Goal: Task Accomplishment & Management: Complete application form

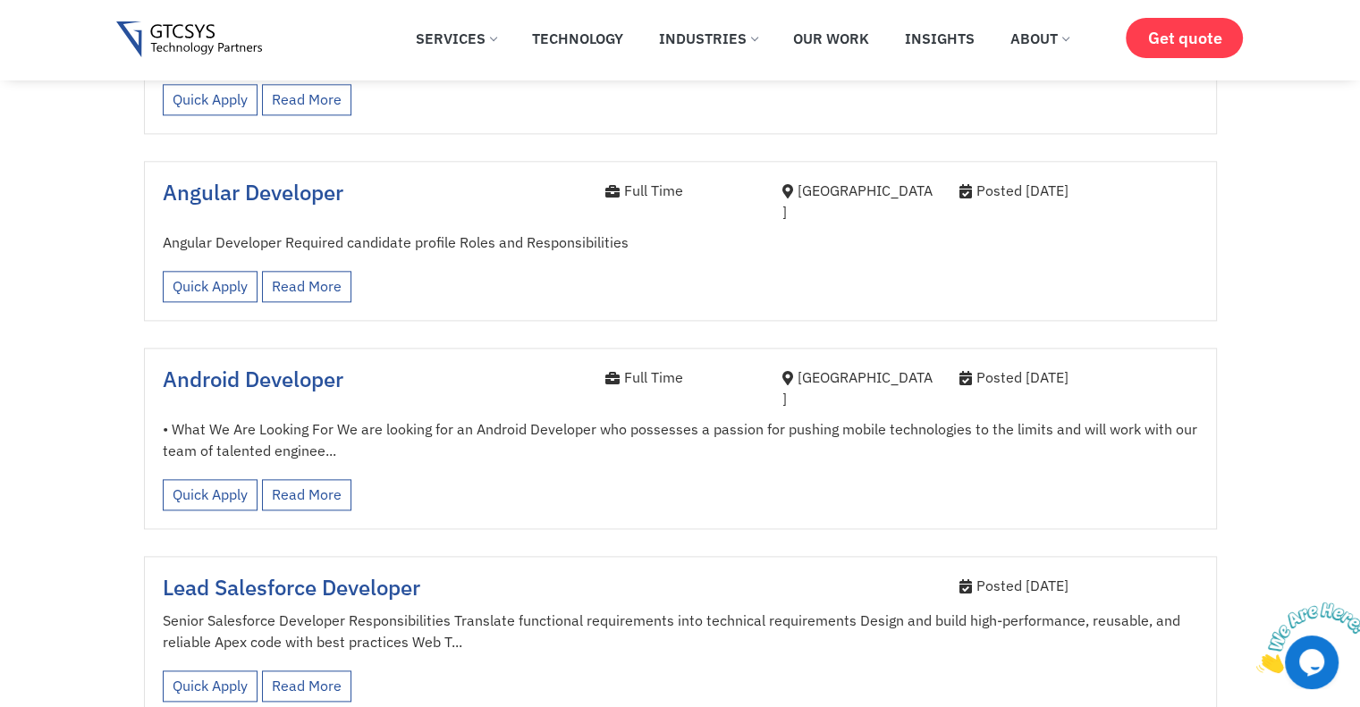
scroll to position [2146, 0]
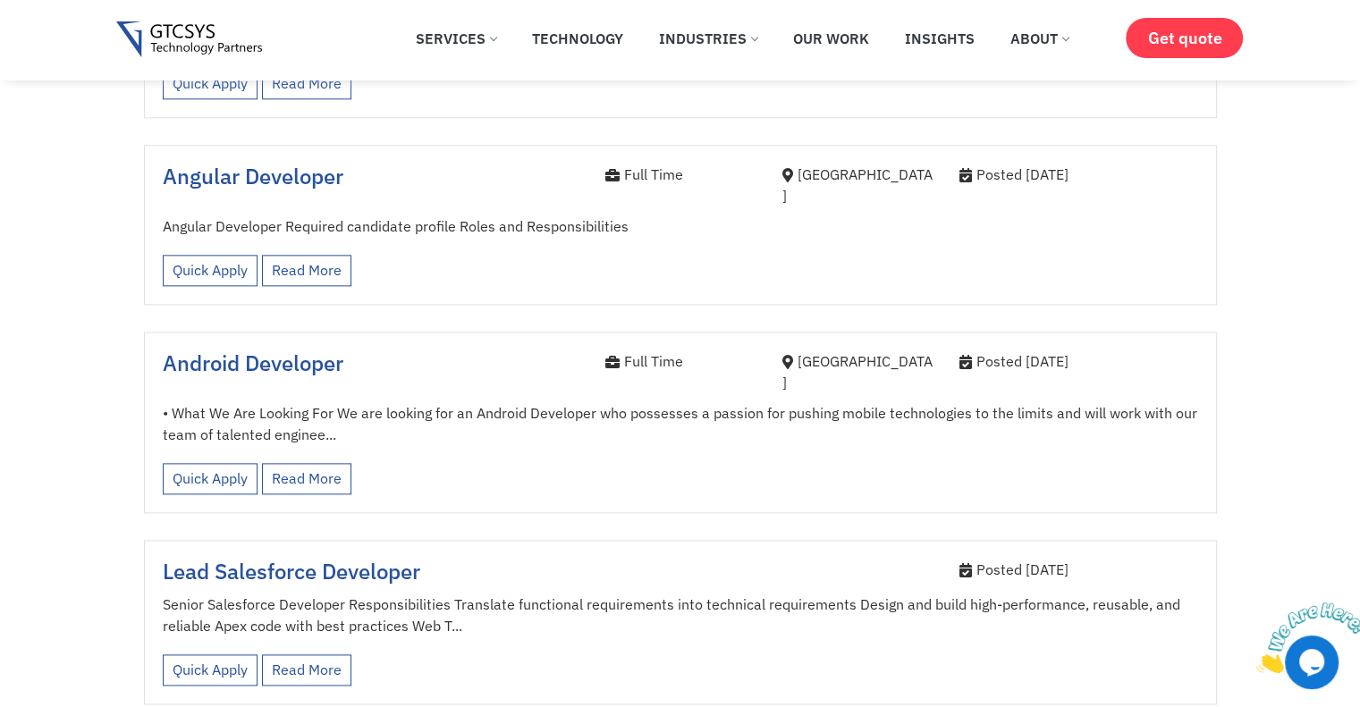
click at [480, 402] on p "• What We Are Looking For We are looking for an Android Developer who possesses…" at bounding box center [680, 423] width 1035 height 43
click at [308, 463] on link "Read More" at bounding box center [306, 478] width 89 height 31
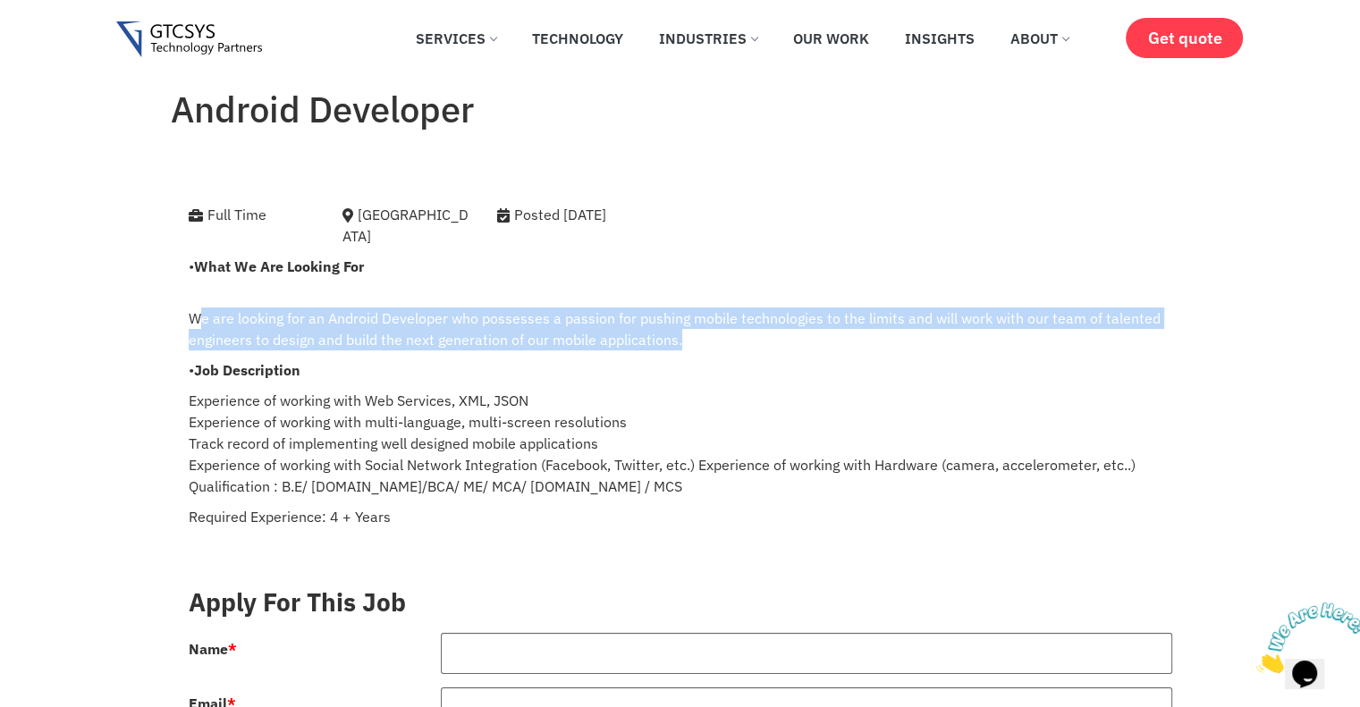
drag, startPoint x: 197, startPoint y: 300, endPoint x: 884, endPoint y: 320, distance: 687.8
click at [884, 320] on p "We are looking for an Android Developer who possesses a passion for pushing mob…" at bounding box center [680, 318] width 983 height 64
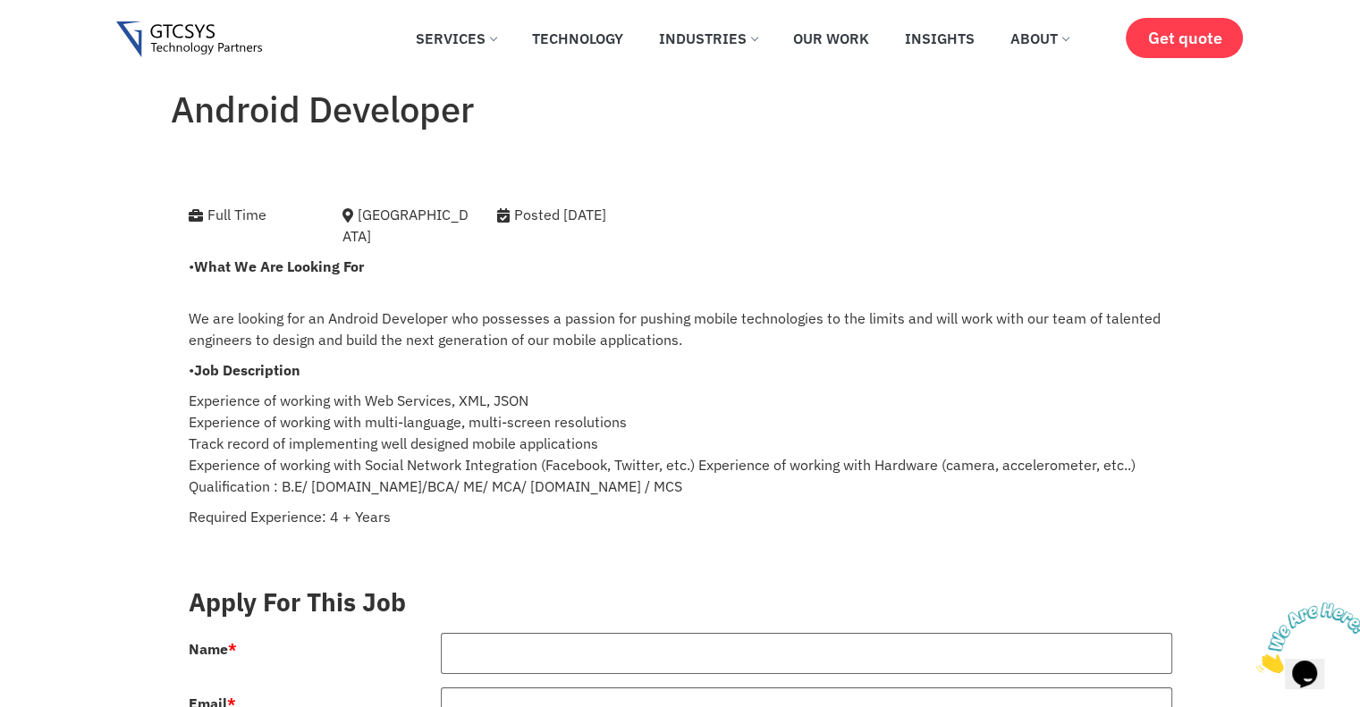
click at [718, 286] on p "We are looking for an Android Developer who possesses a passion for pushing mob…" at bounding box center [680, 318] width 983 height 64
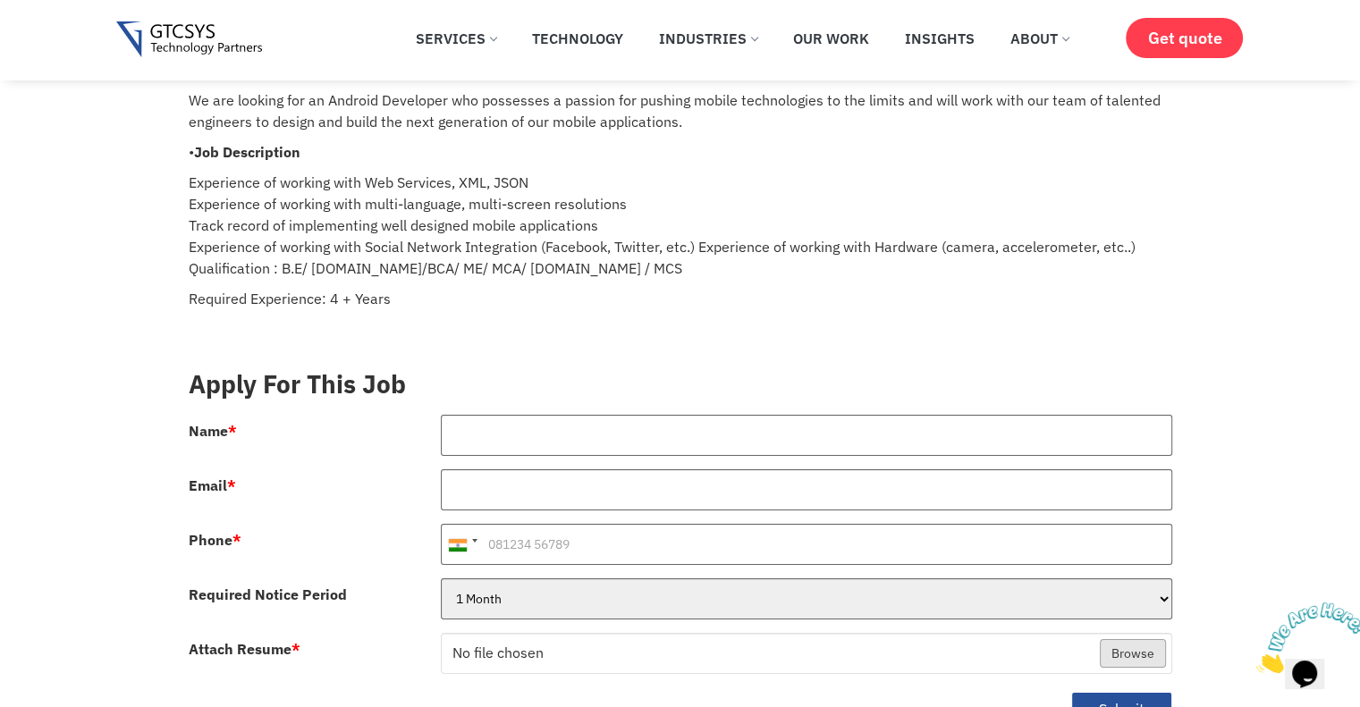
scroll to position [179, 0]
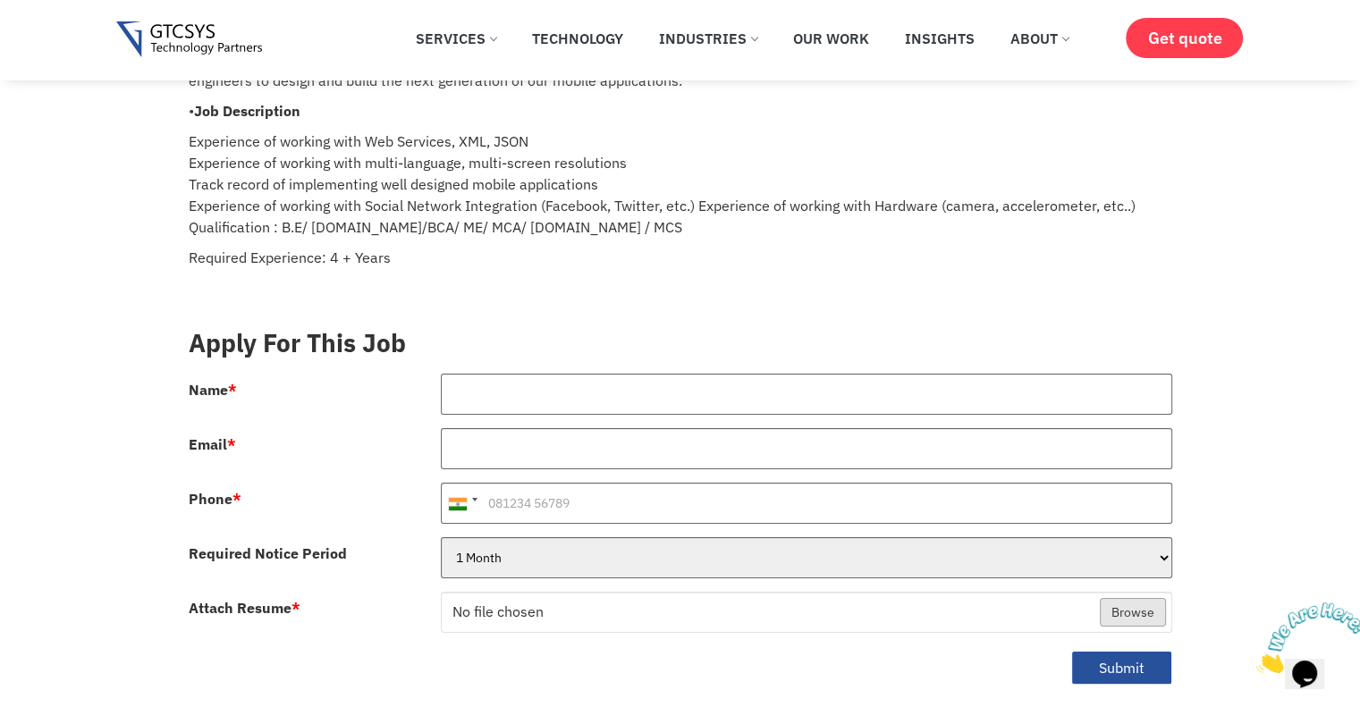
click at [350, 131] on p "Experience of working with Web Services, XML, JSON Experience of working with m…" at bounding box center [680, 184] width 983 height 107
click at [390, 150] on p "Experience of working with Web Services, XML, JSON Experience of working with m…" at bounding box center [680, 184] width 983 height 107
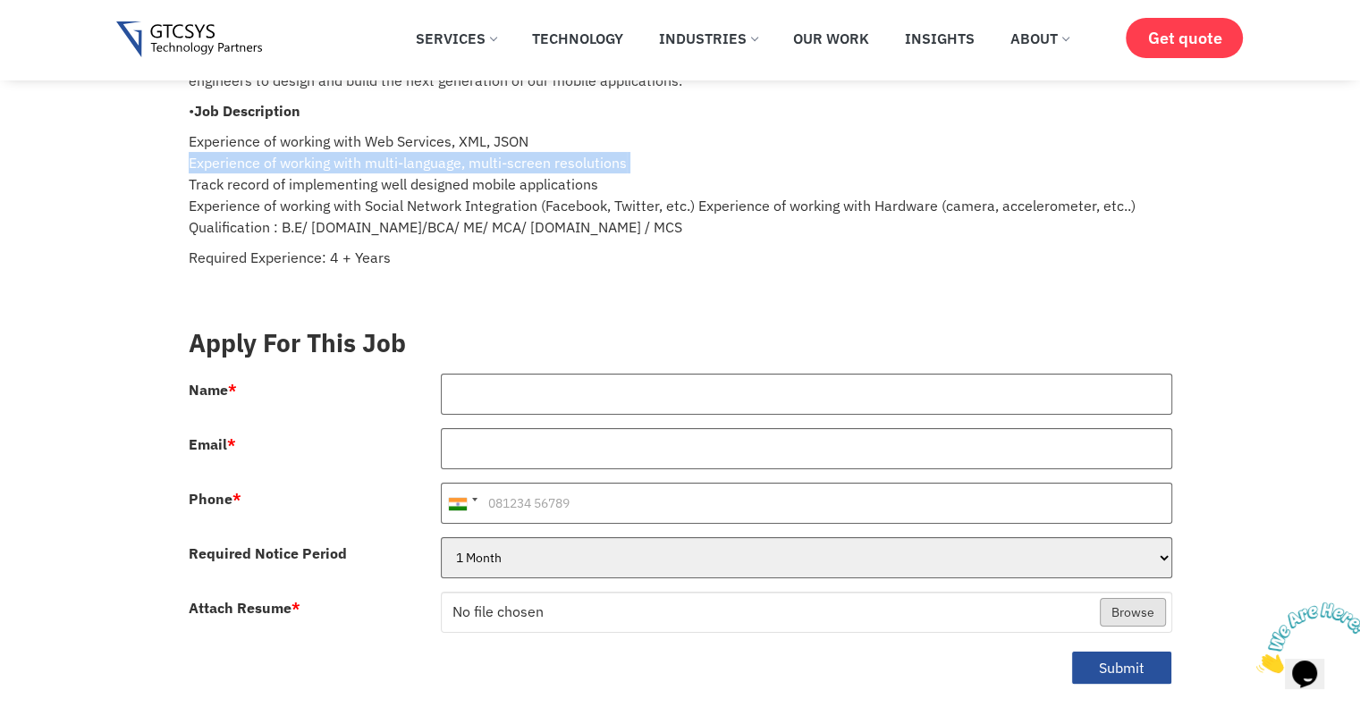
click at [390, 150] on p "Experience of working with Web Services, XML, JSON Experience of working with m…" at bounding box center [680, 184] width 983 height 107
click at [490, 140] on p "Experience of working with Web Services, XML, JSON Experience of working with m…" at bounding box center [680, 184] width 983 height 107
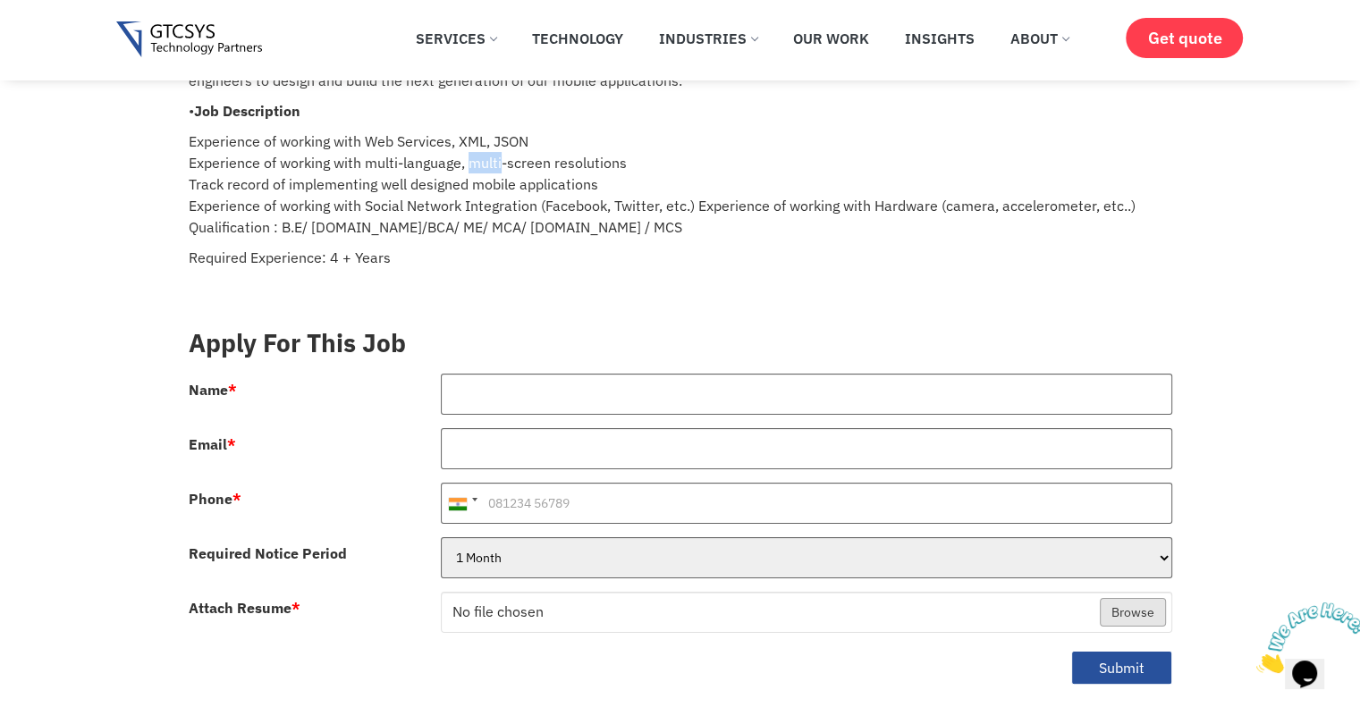
click at [490, 140] on p "Experience of working with Web Services, XML, JSON Experience of working with m…" at bounding box center [680, 184] width 983 height 107
click at [442, 156] on p "Experience of working with Web Services, XML, JSON Experience of working with m…" at bounding box center [680, 184] width 983 height 107
click at [361, 166] on p "Experience of working with Web Services, XML, JSON Experience of working with m…" at bounding box center [680, 184] width 983 height 107
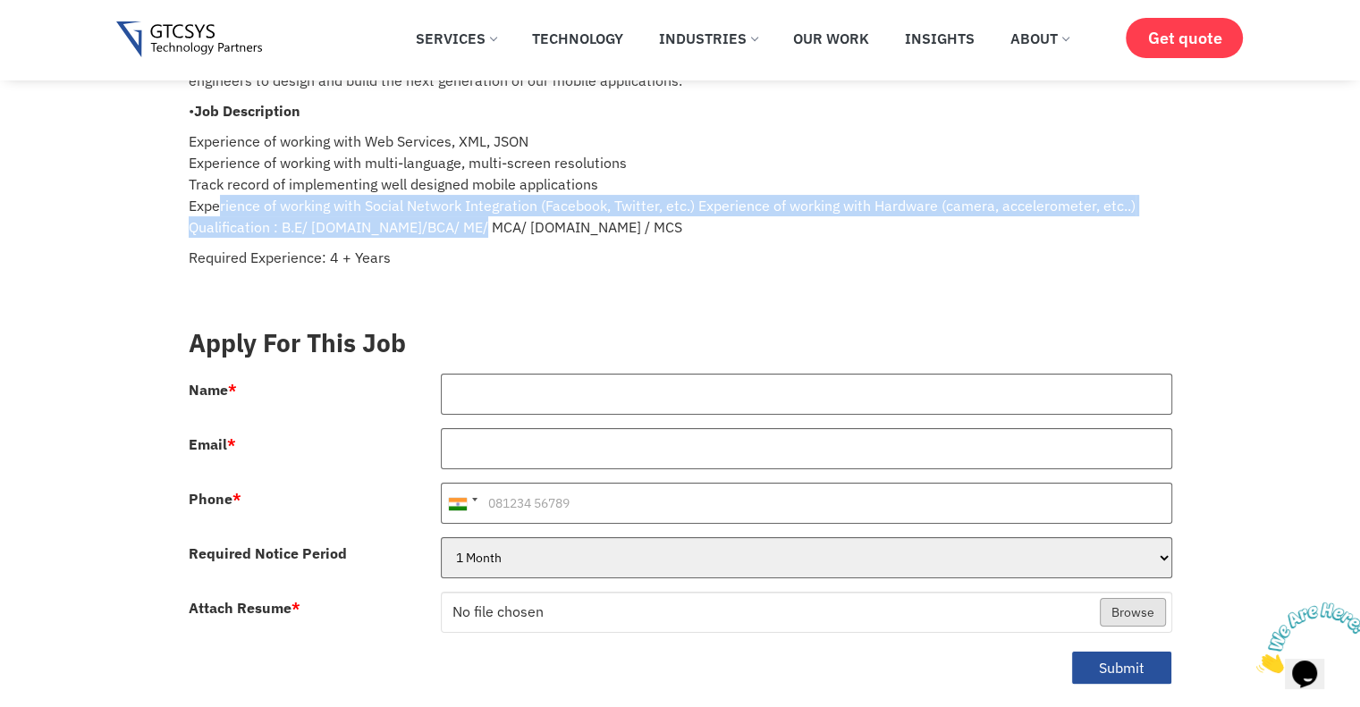
drag, startPoint x: 311, startPoint y: 198, endPoint x: 473, endPoint y: 207, distance: 162.0
click at [469, 207] on p "Experience of working with Web Services, XML, JSON Experience of working with m…" at bounding box center [680, 184] width 983 height 107
click at [576, 188] on p "Experience of working with Web Services, XML, JSON Experience of working with m…" at bounding box center [680, 184] width 983 height 107
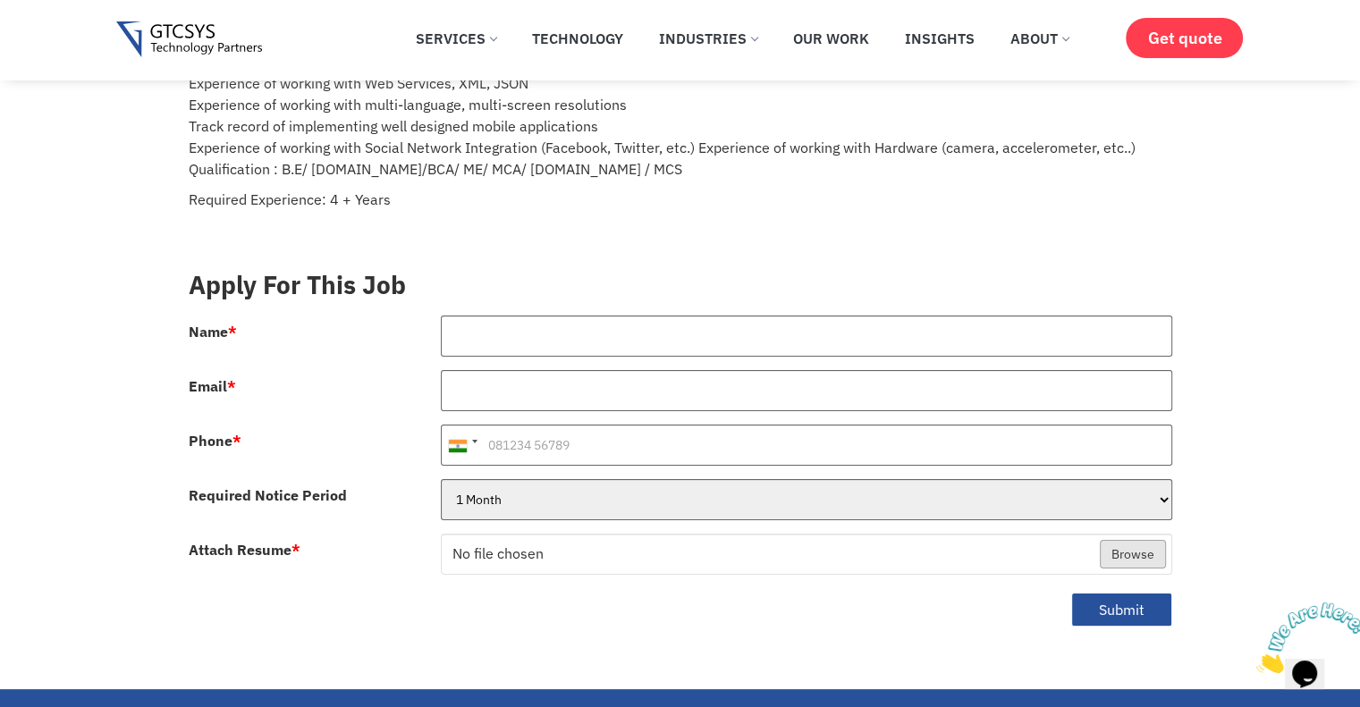
scroll to position [268, 0]
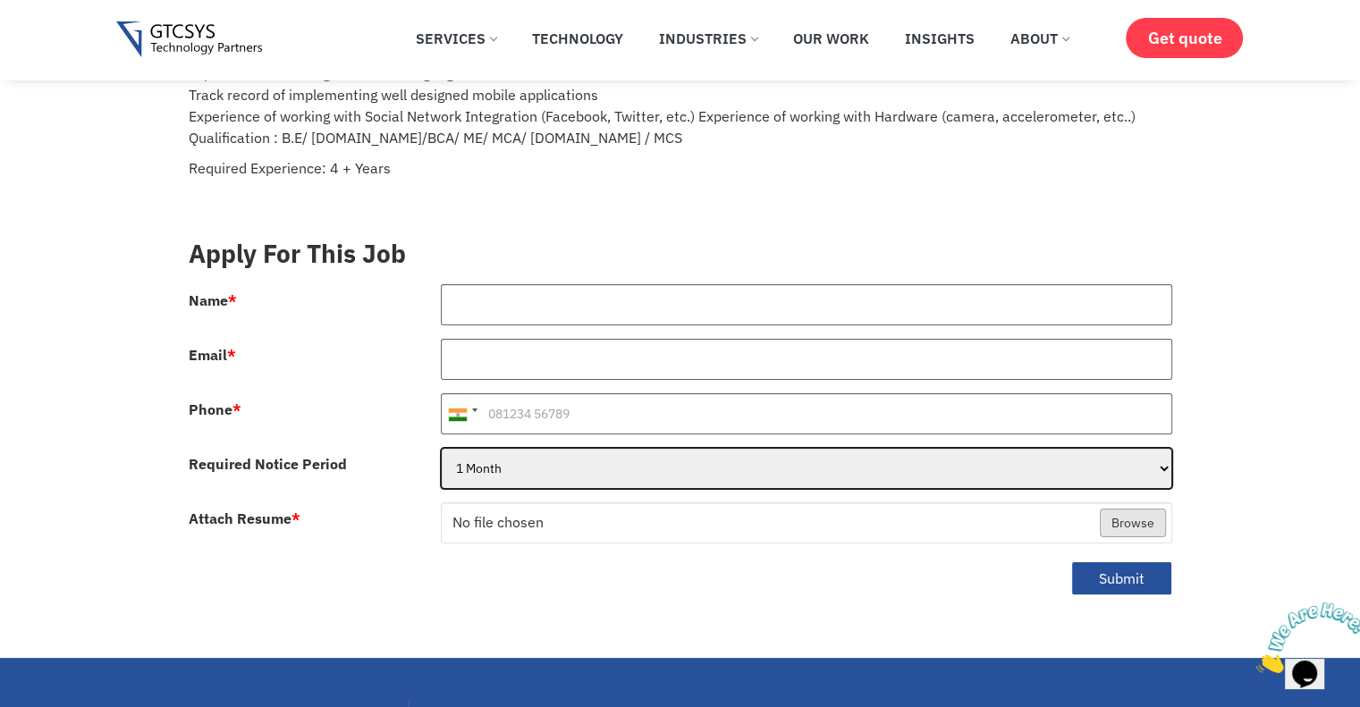
click at [494, 452] on select "1 Month 2 Months 3Months" at bounding box center [806, 468] width 731 height 41
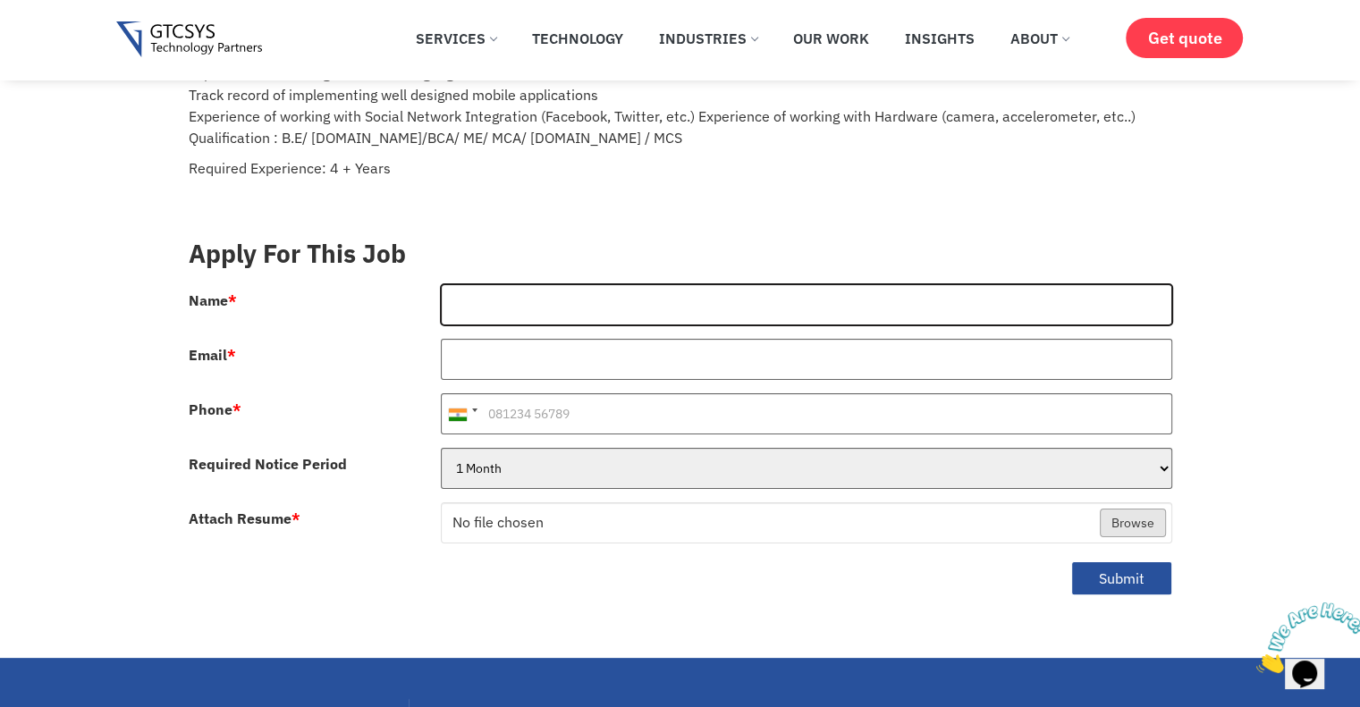
click at [519, 285] on input "Name *" at bounding box center [806, 304] width 731 height 41
type input "[PERSON_NAME]"
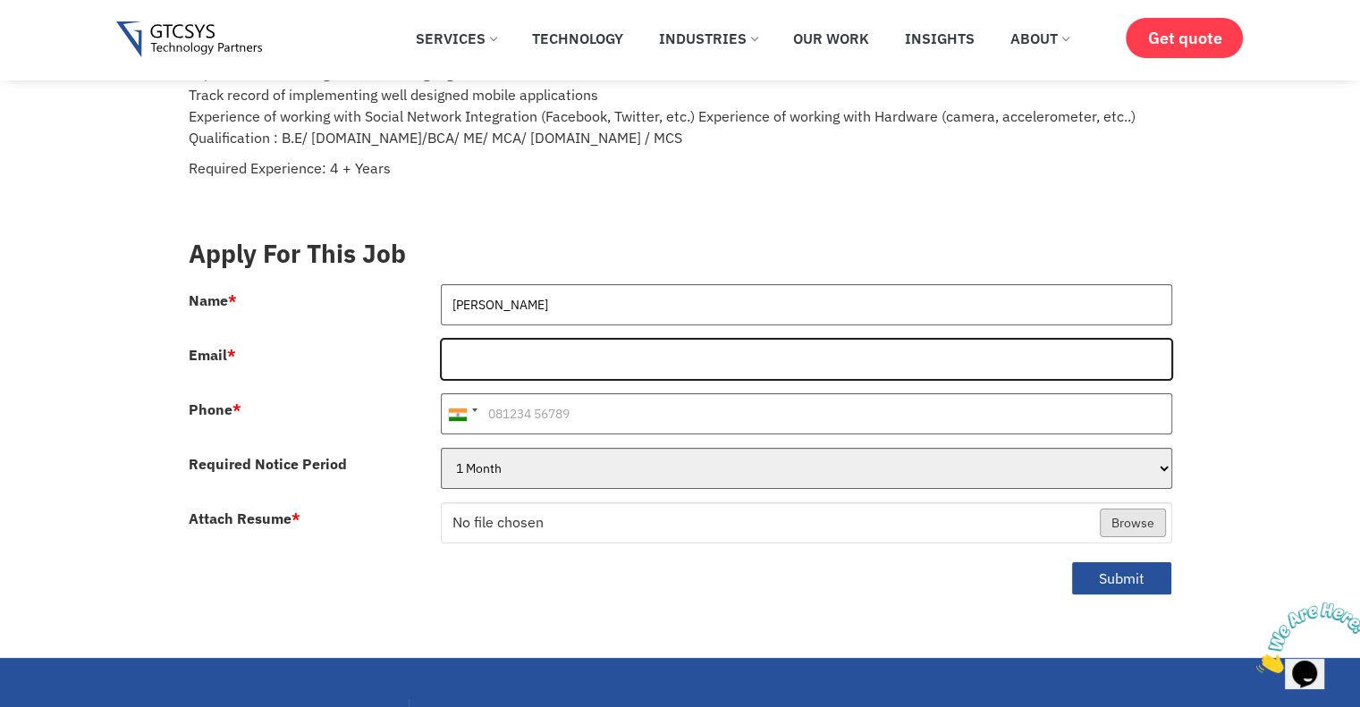
click at [527, 339] on input "Email *" at bounding box center [806, 359] width 731 height 41
paste input "GTCSYS"
type input "GTCSYS"
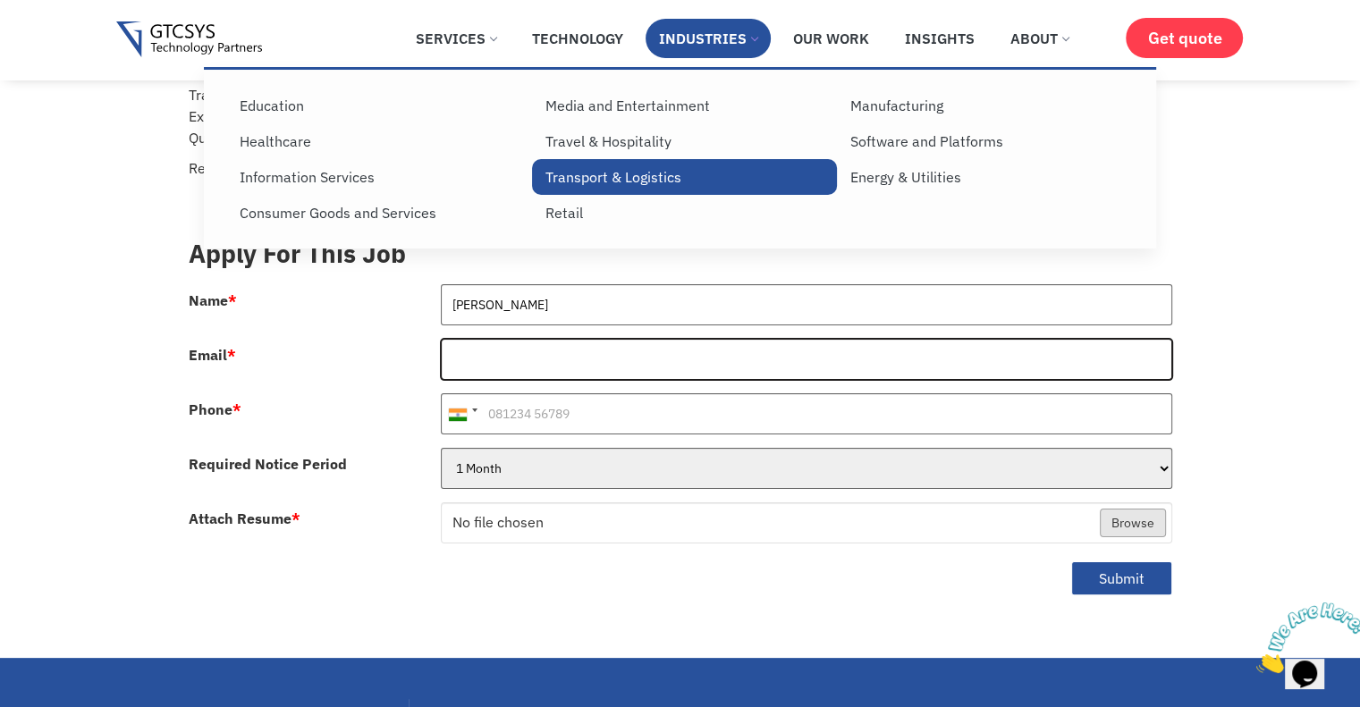
paste input "[EMAIL_ADDRESS][DOMAIN_NAME]"
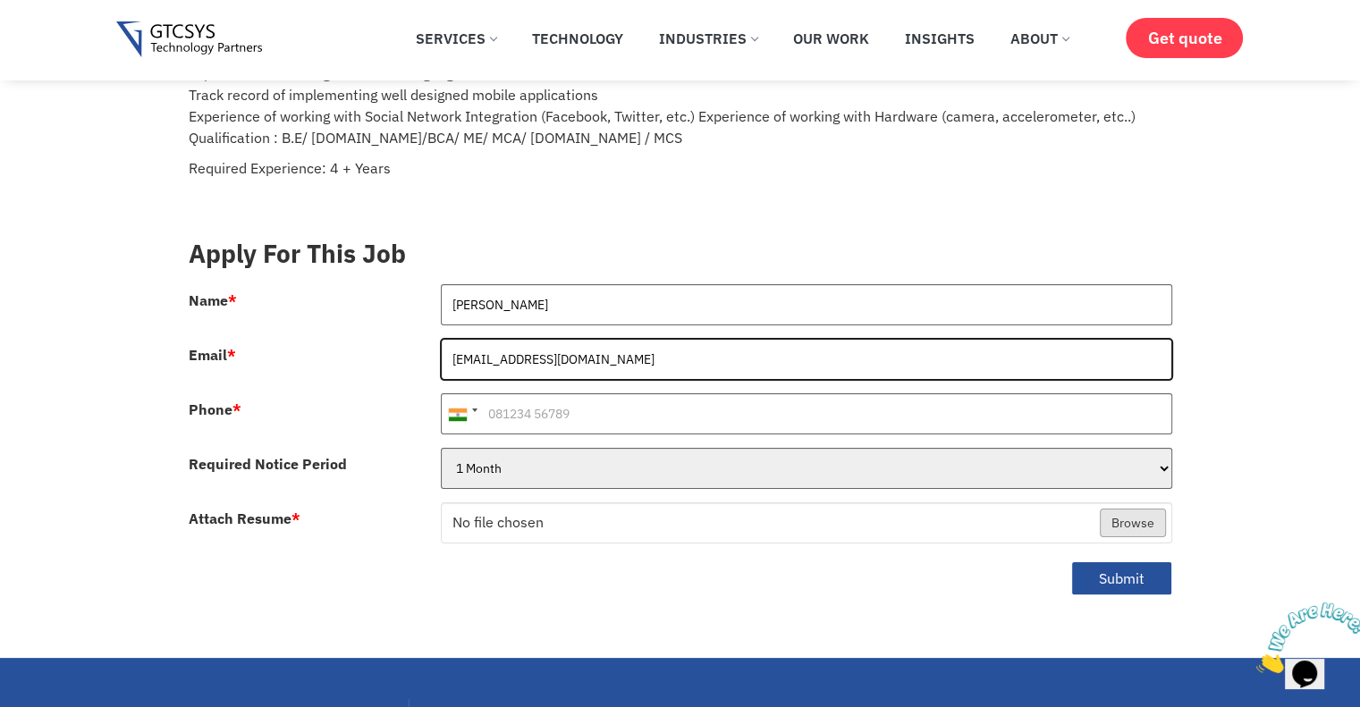
type input "[EMAIL_ADDRESS][DOMAIN_NAME]"
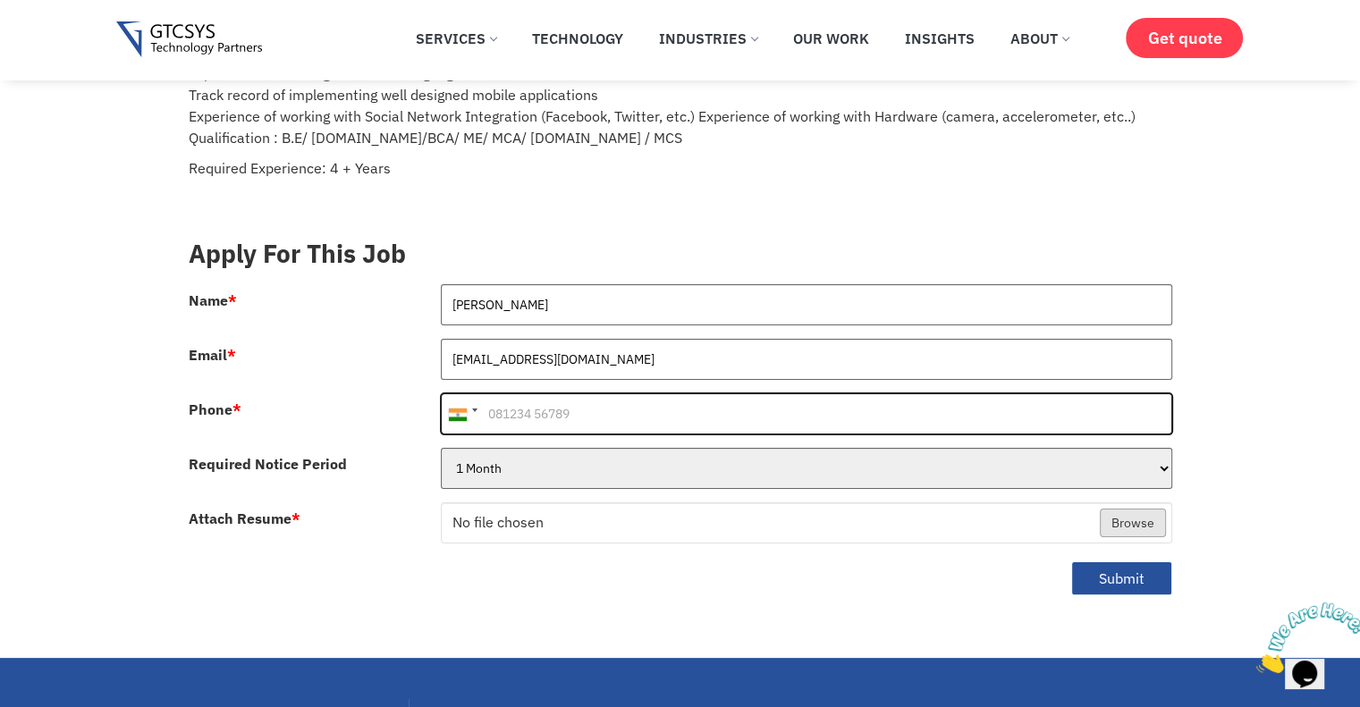
click at [541, 393] on input "Phone *" at bounding box center [806, 413] width 731 height 41
type input "9558161552"
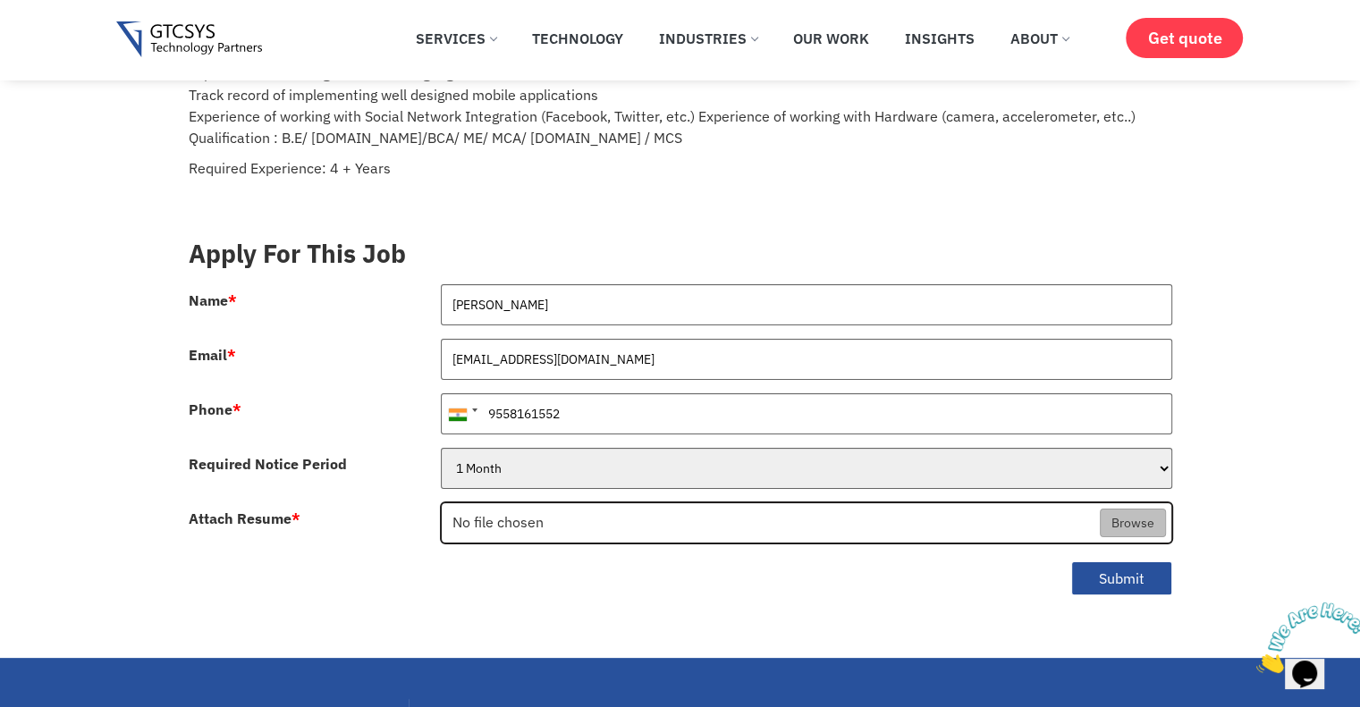
click at [1165, 508] on input "Attach Resume *" at bounding box center [807, 523] width 730 height 41
type input "C:\fakepath\[PERSON_NAME] Resume.pdf"
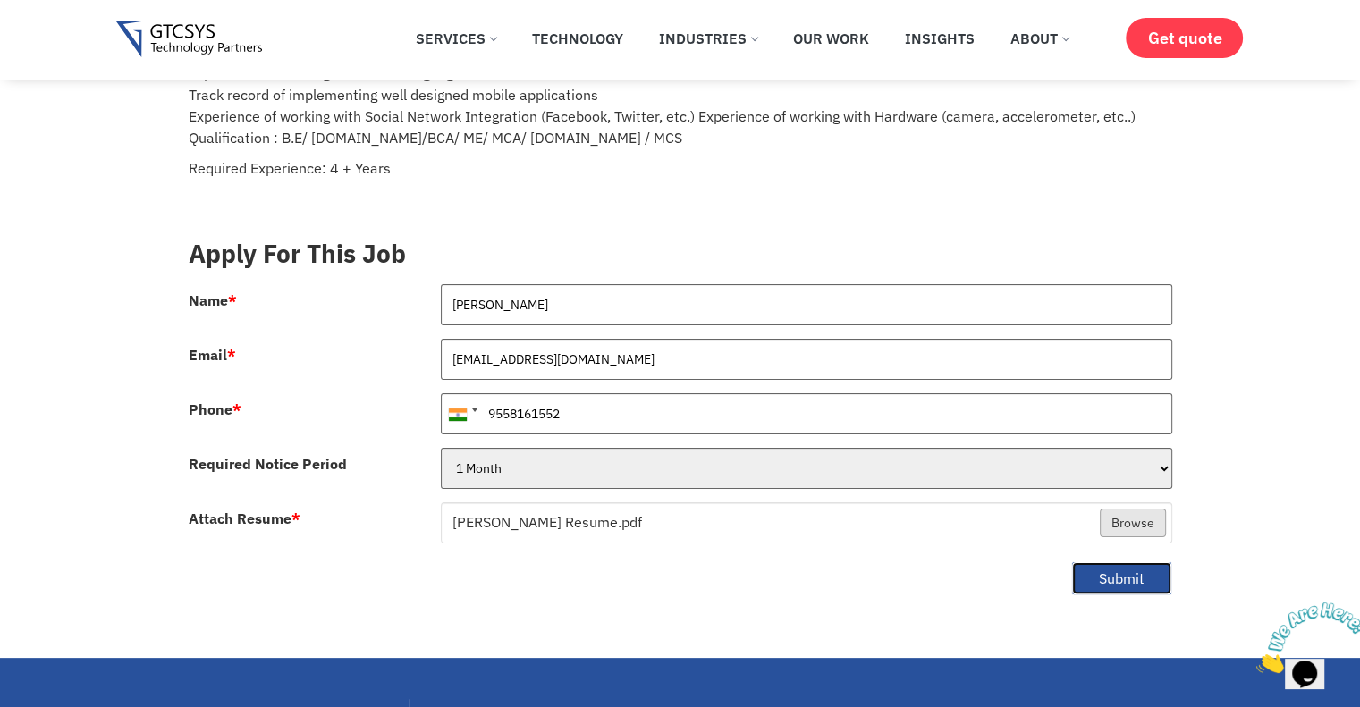
click at [1105, 561] on button "Submit" at bounding box center [1121, 578] width 101 height 35
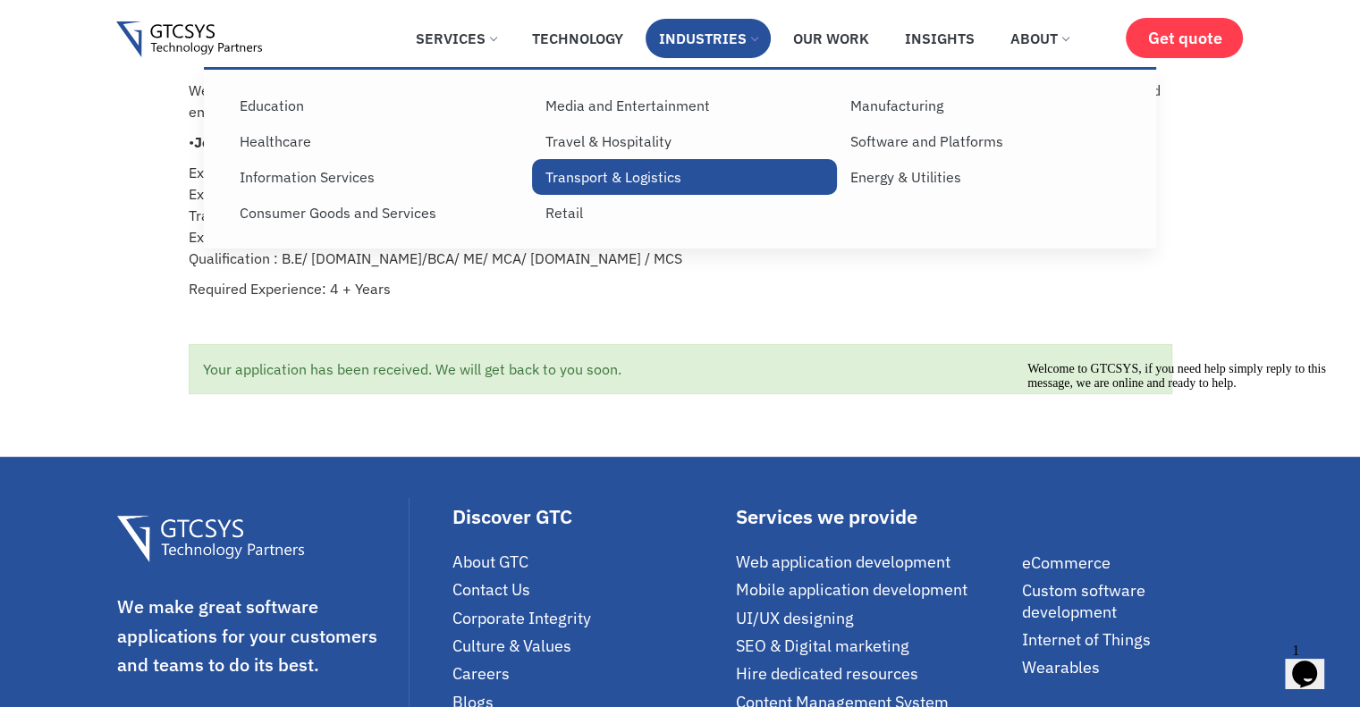
scroll to position [0, 0]
